Goal: Task Accomplishment & Management: Use online tool/utility

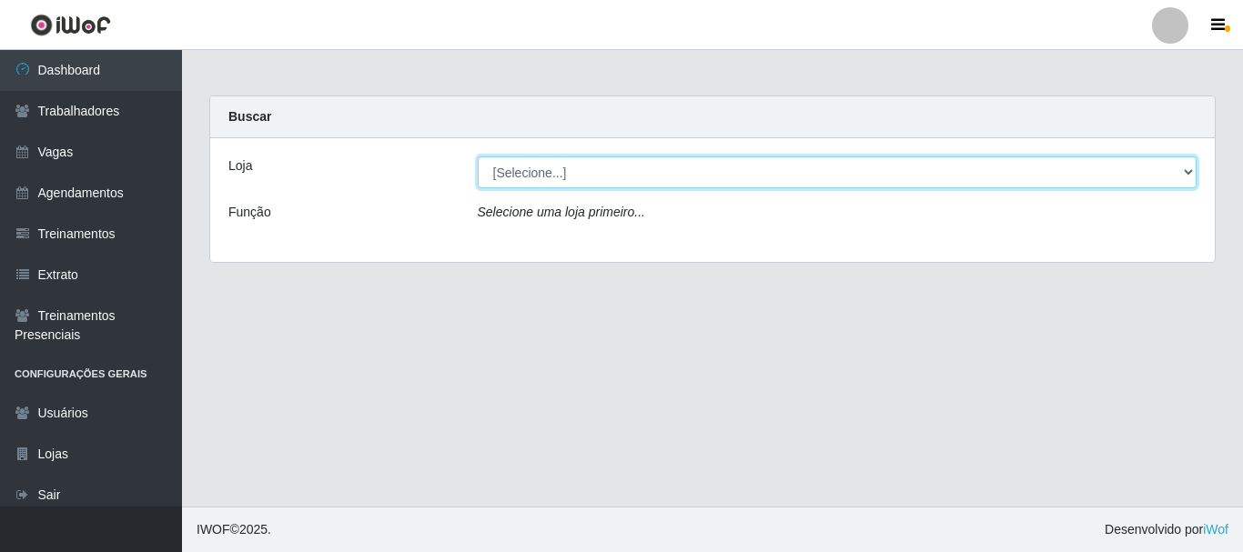
click at [561, 176] on select "[Selecione...] O Cestão - [GEOGRAPHIC_DATA]" at bounding box center [838, 173] width 720 height 32
select select "238"
click at [478, 157] on select "[Selecione...] O Cestão - [GEOGRAPHIC_DATA]" at bounding box center [838, 173] width 720 height 32
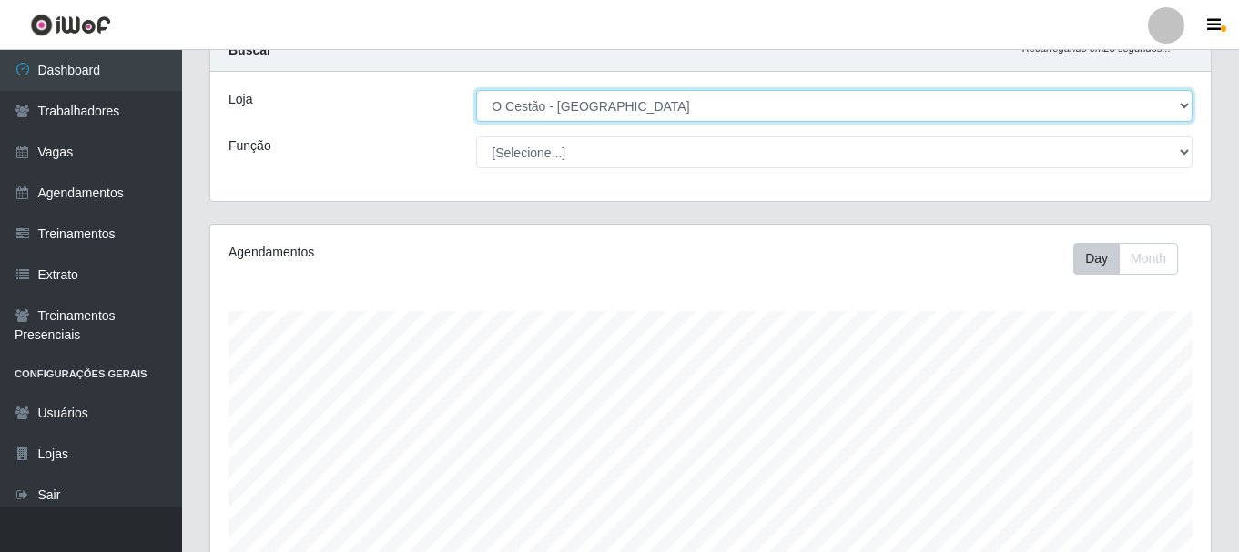
scroll to position [49, 0]
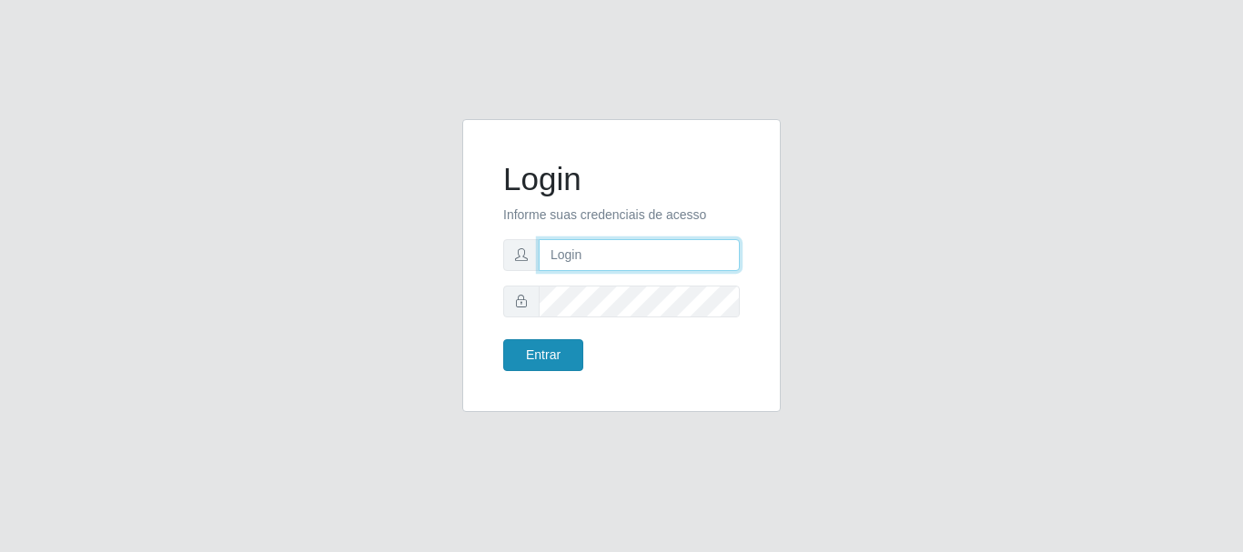
type input "[PERSON_NAME]"
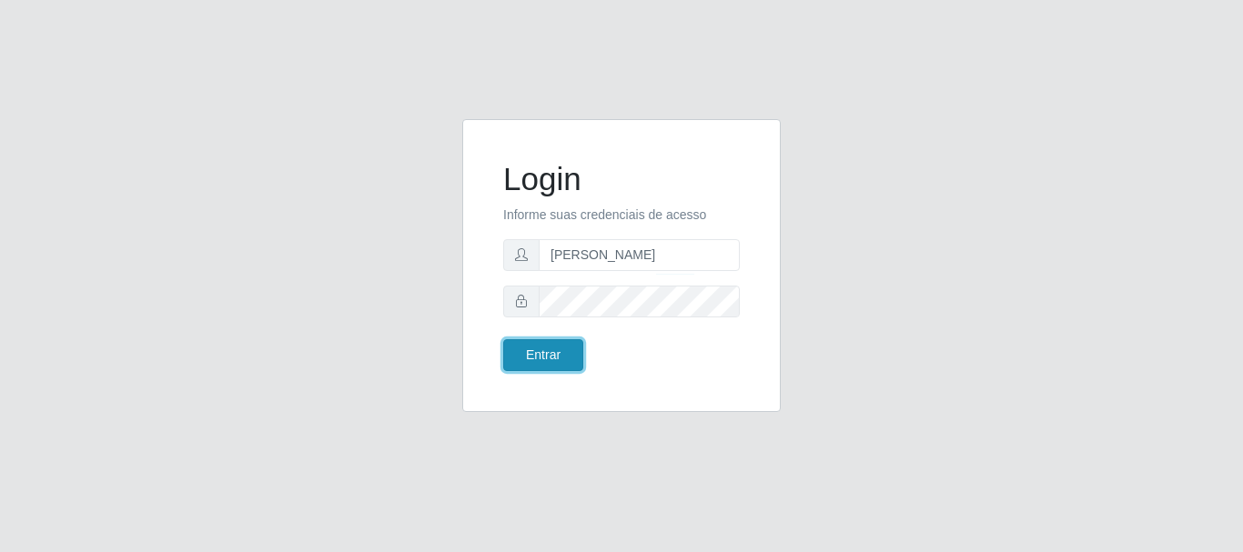
click at [520, 359] on button "Entrar" at bounding box center [543, 355] width 80 height 32
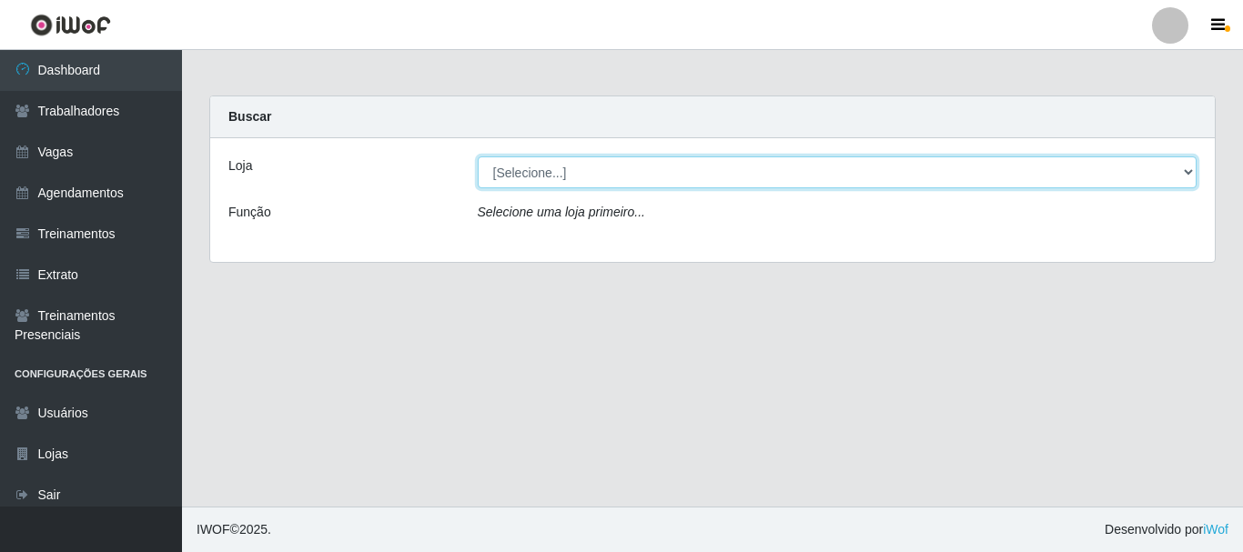
click at [603, 157] on select "[Selecione...] O Cestão - [GEOGRAPHIC_DATA]" at bounding box center [838, 173] width 720 height 32
select select "238"
click at [478, 157] on select "[Selecione...] O Cestão - [GEOGRAPHIC_DATA]" at bounding box center [838, 173] width 720 height 32
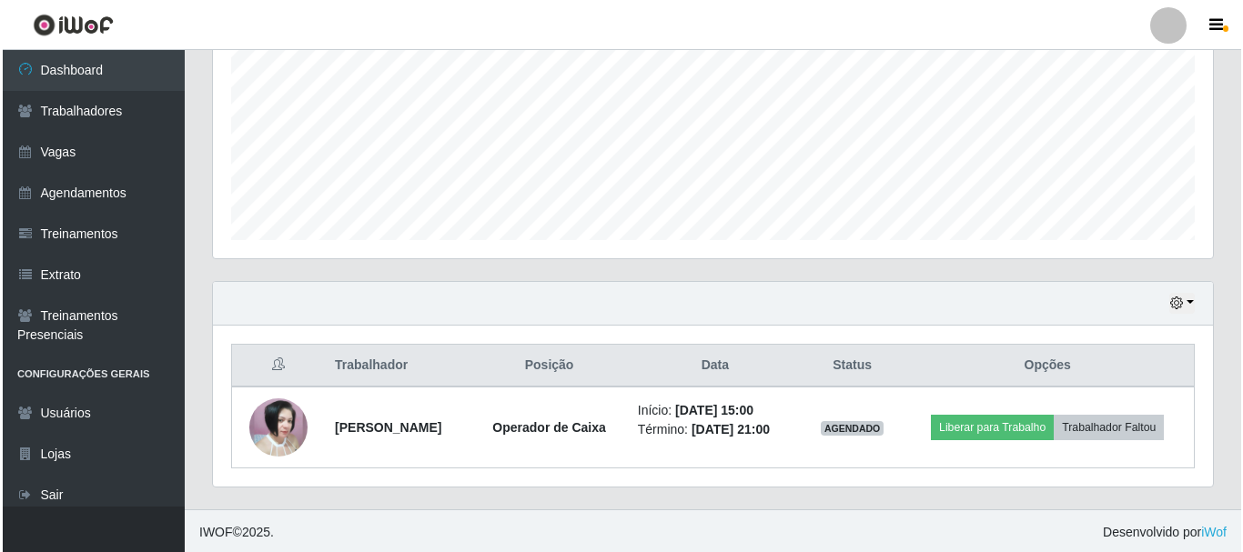
scroll to position [413, 0]
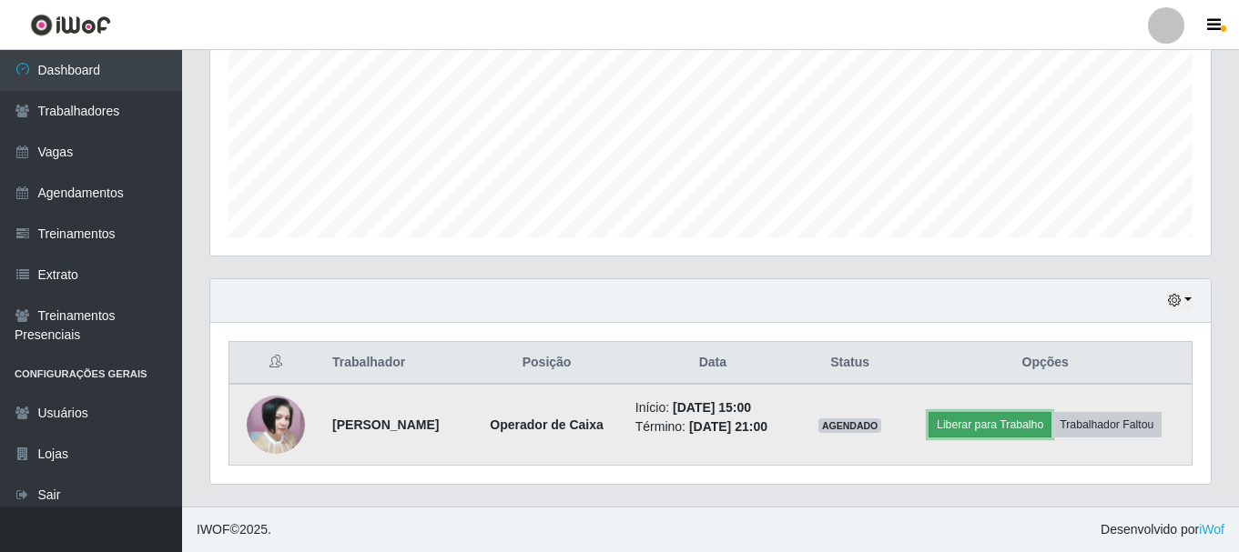
click at [985, 427] on button "Liberar para Trabalho" at bounding box center [989, 424] width 123 height 25
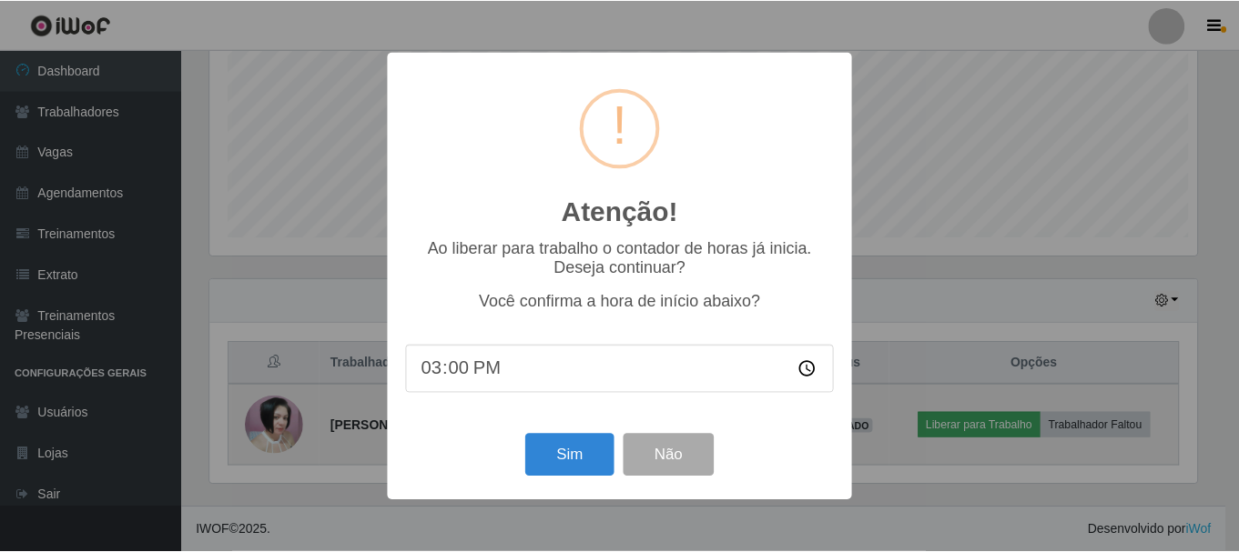
scroll to position [378, 991]
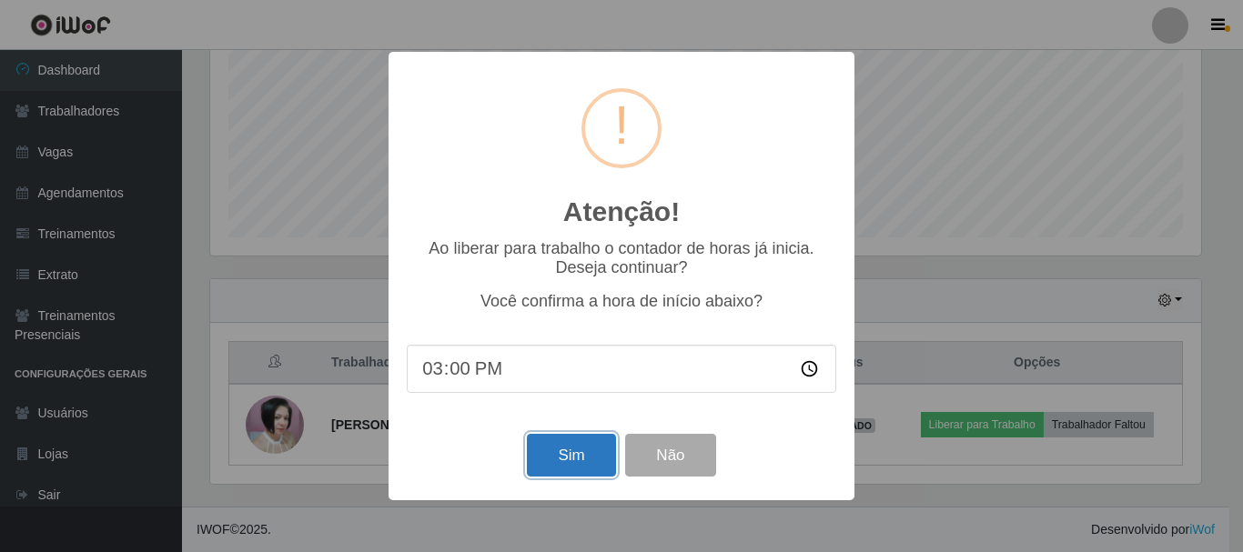
click at [573, 470] on button "Sim" at bounding box center [571, 455] width 88 height 43
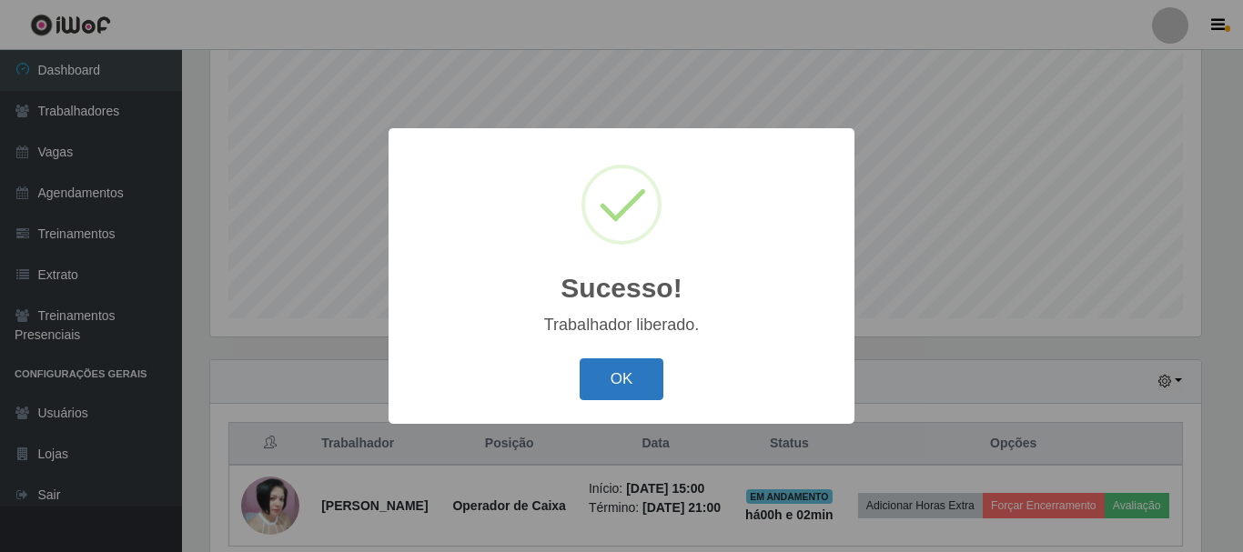
click at [606, 380] on button "OK" at bounding box center [622, 380] width 85 height 43
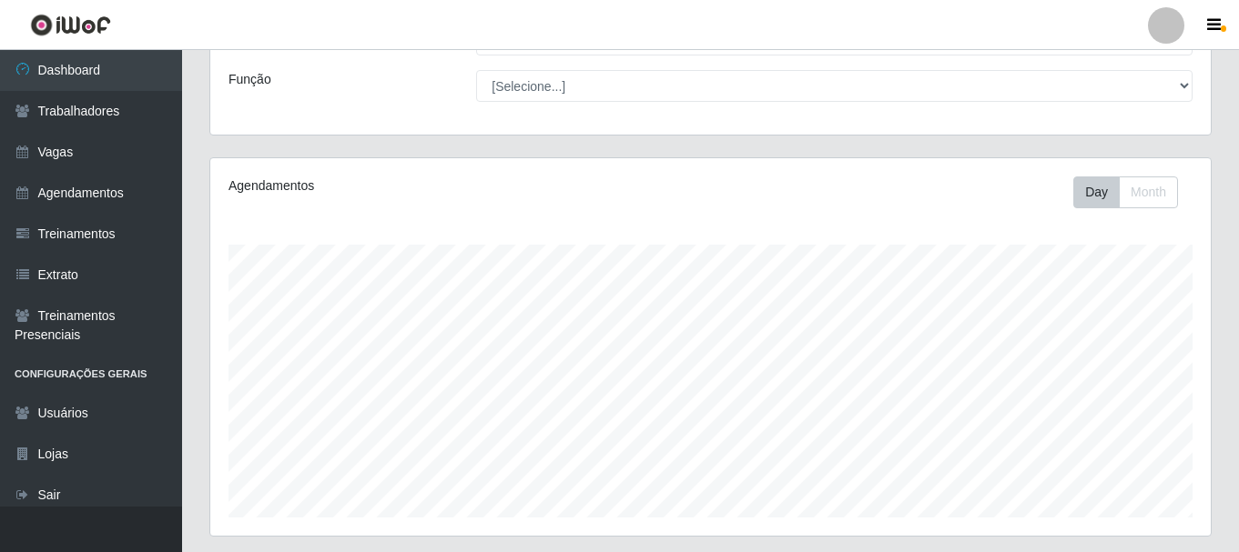
scroll to position [0, 0]
